Goal: Task Accomplishment & Management: Manage account settings

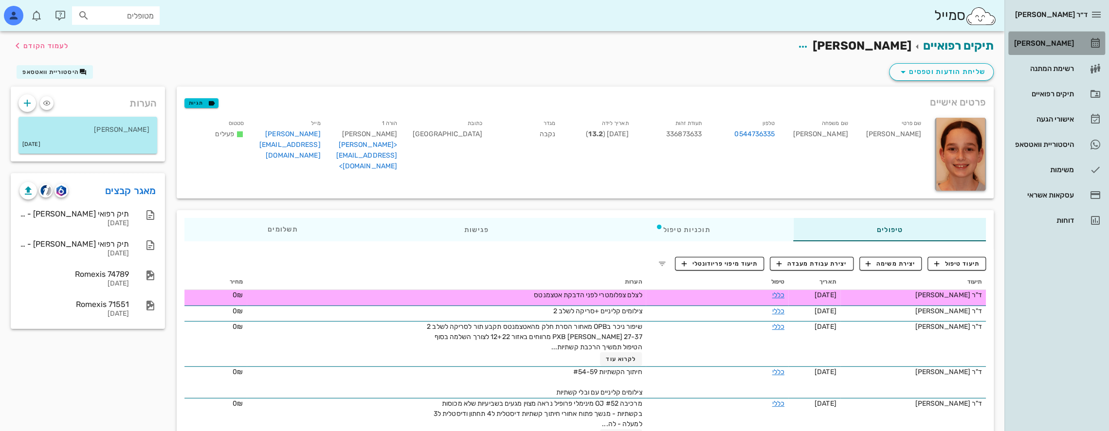
click at [1070, 41] on div "[PERSON_NAME]" at bounding box center [1043, 43] width 62 height 8
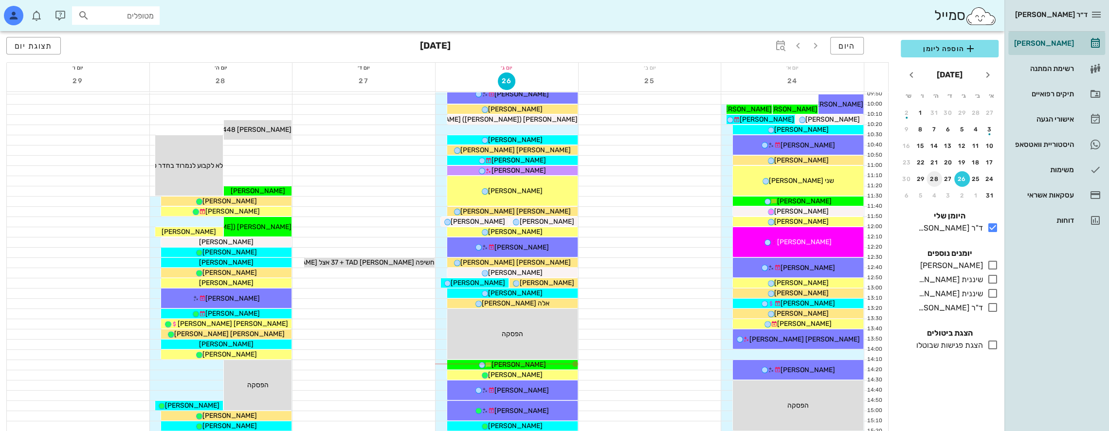
scroll to position [195, 0]
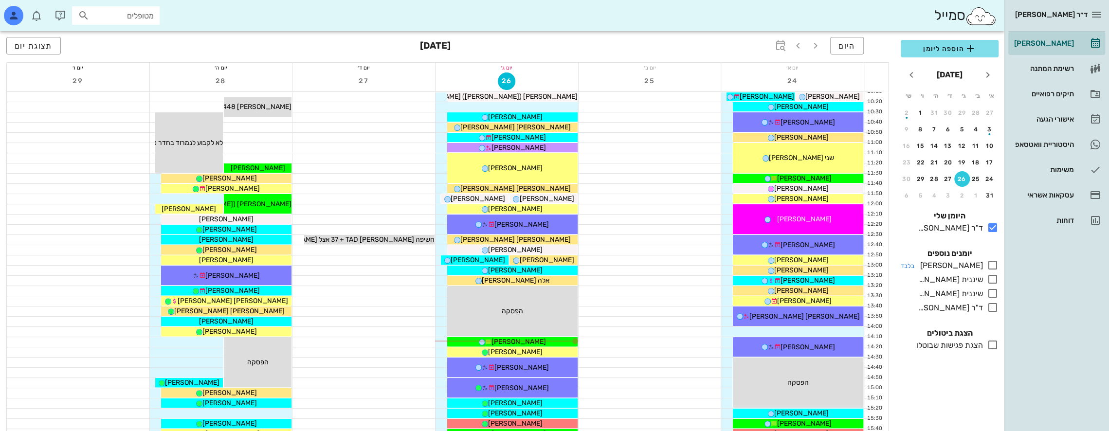
click at [995, 263] on icon at bounding box center [993, 265] width 12 height 12
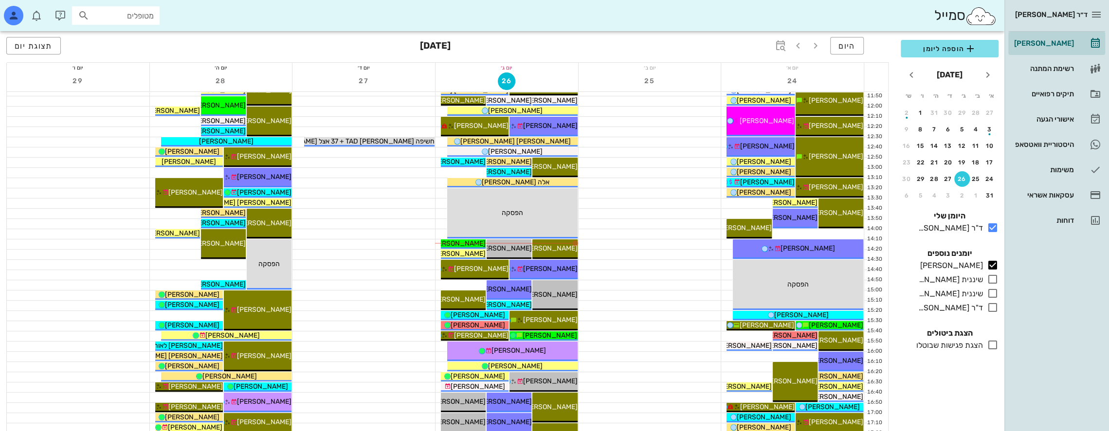
scroll to position [292, 0]
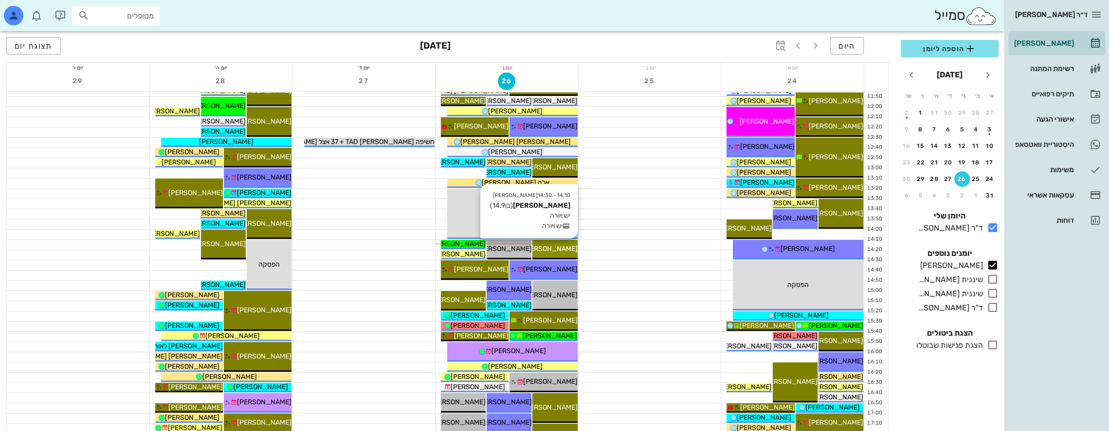
click at [560, 247] on span "[PERSON_NAME]" at bounding box center [550, 249] width 55 height 8
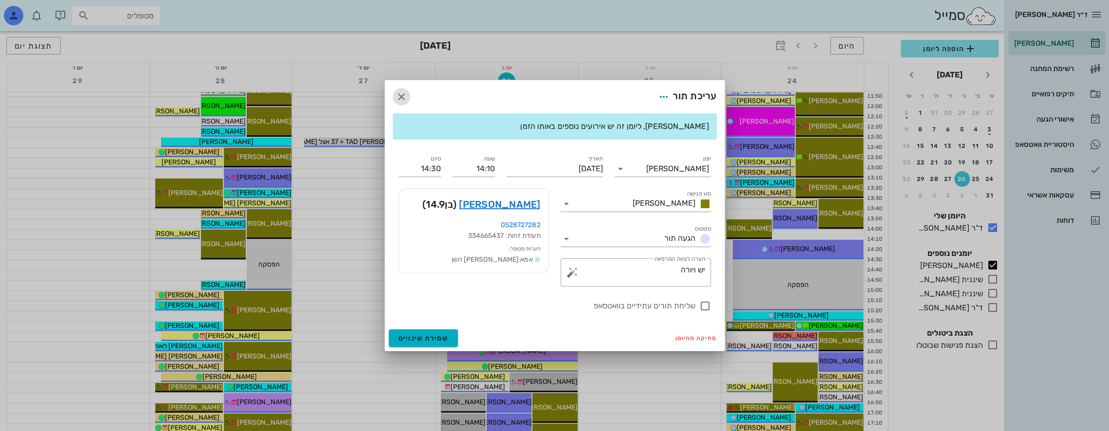
click at [396, 91] on icon "button" at bounding box center [402, 97] width 12 height 12
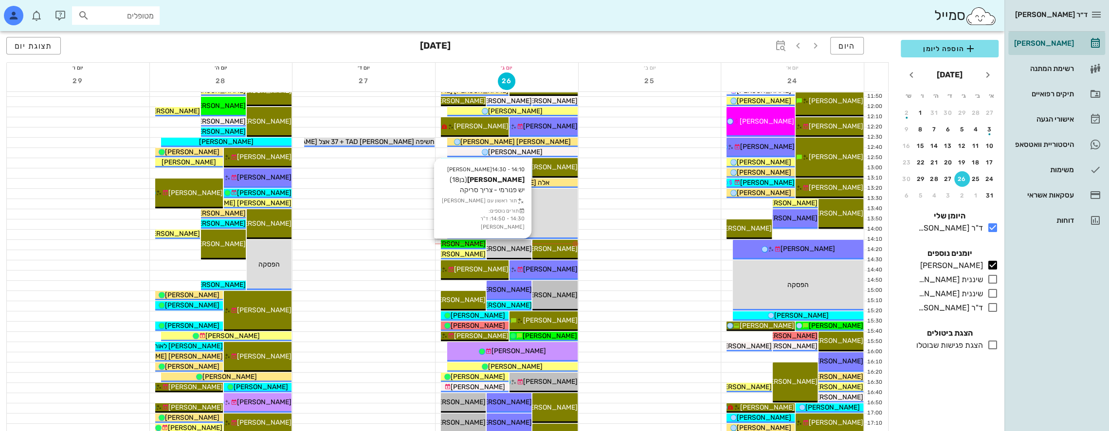
click at [510, 246] on span "[PERSON_NAME]" at bounding box center [504, 249] width 55 height 8
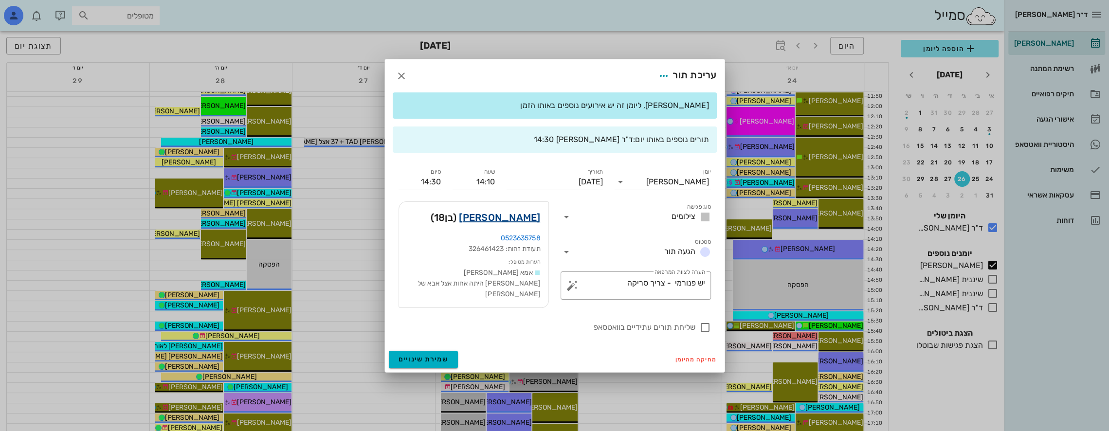
click at [526, 219] on link "[PERSON_NAME]" at bounding box center [499, 218] width 81 height 16
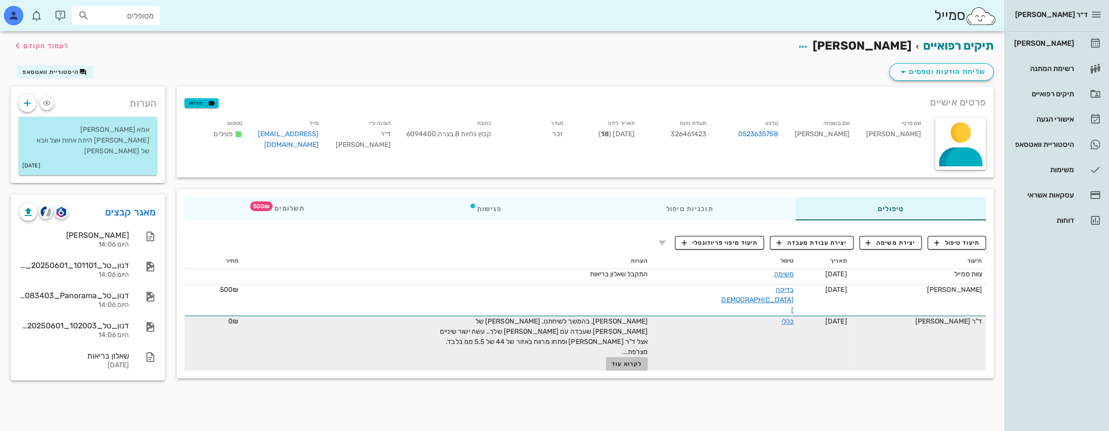
click at [642, 361] on span "לקרוא עוד" at bounding box center [627, 364] width 30 height 7
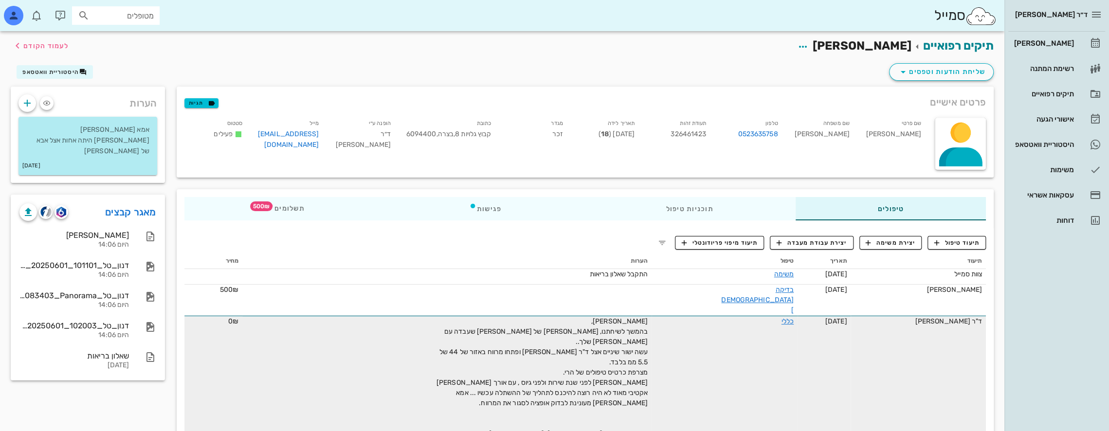
click at [499, 317] on span "[PERSON_NAME], בהמשך לשיחתנו, [PERSON_NAME] של [PERSON_NAME] שעבדה עם [PERSON_N…" at bounding box center [540, 377] width 215 height 121
click at [782, 317] on link "כללי" at bounding box center [788, 321] width 12 height 8
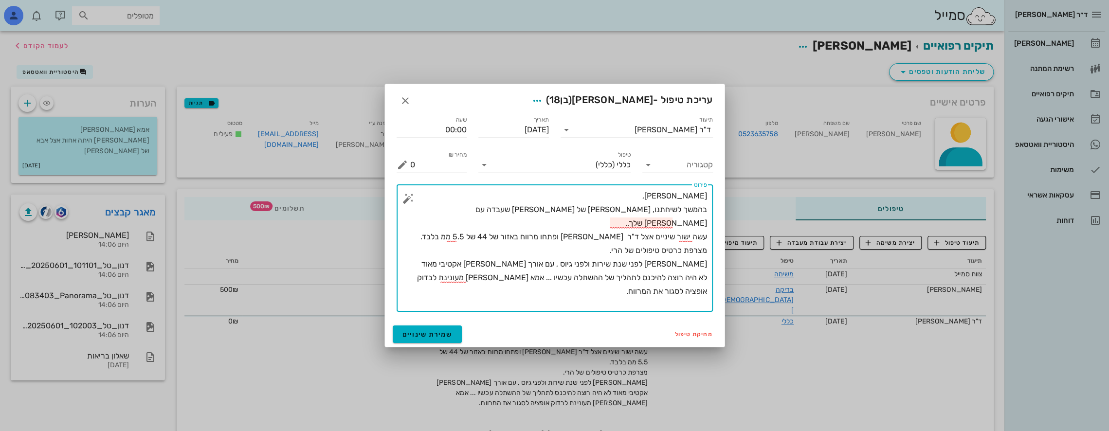
click at [524, 206] on textarea "[PERSON_NAME], בהמשך לשיחתנו, [PERSON_NAME] של [PERSON_NAME] שעבדה עם [PERSON_N…" at bounding box center [558, 250] width 297 height 123
click at [515, 257] on textarea "[PERSON_NAME], בהמשך לשיחתנו, [PERSON_NAME] של [DEMOGRAPHIC_DATA][PERSON_NAME] …" at bounding box center [558, 250] width 297 height 123
type textarea "[PERSON_NAME], בהמשך לשיחתנו, [PERSON_NAME] של [DEMOGRAPHIC_DATA][PERSON_NAME] …"
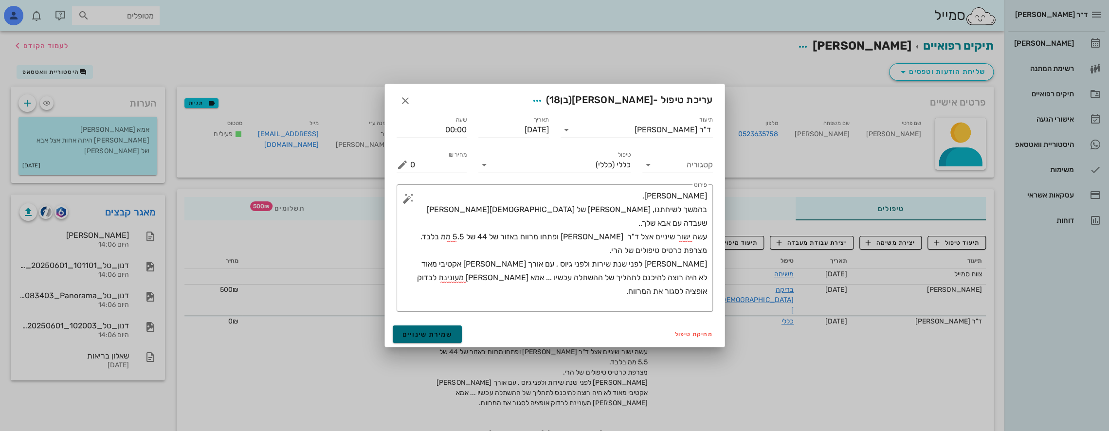
click at [441, 336] on span "שמירת שינויים" at bounding box center [427, 334] width 50 height 8
